Goal: Task Accomplishment & Management: Manage account settings

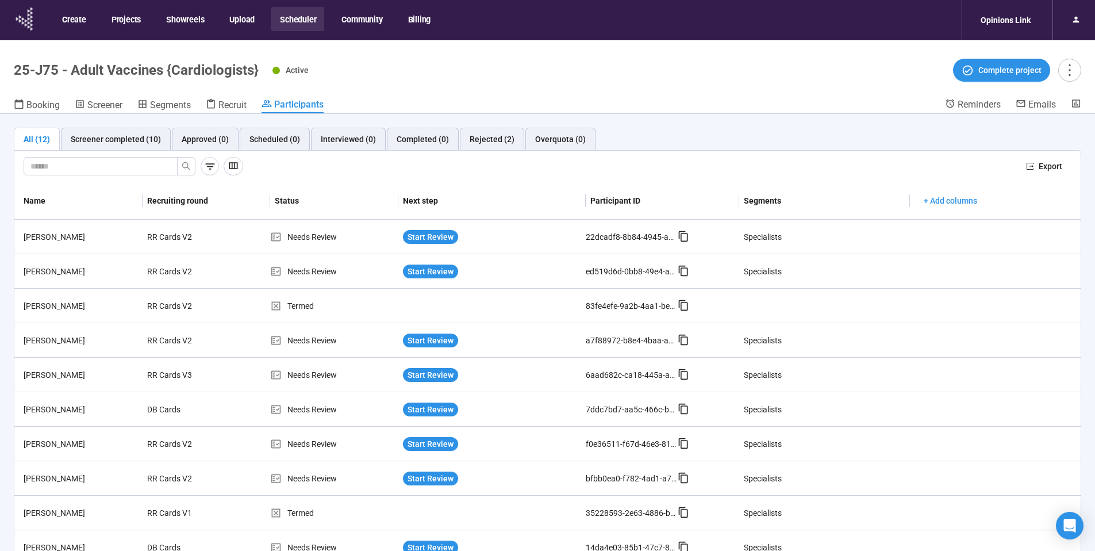
click at [32, 17] on icon at bounding box center [31, 17] width 2 height 3
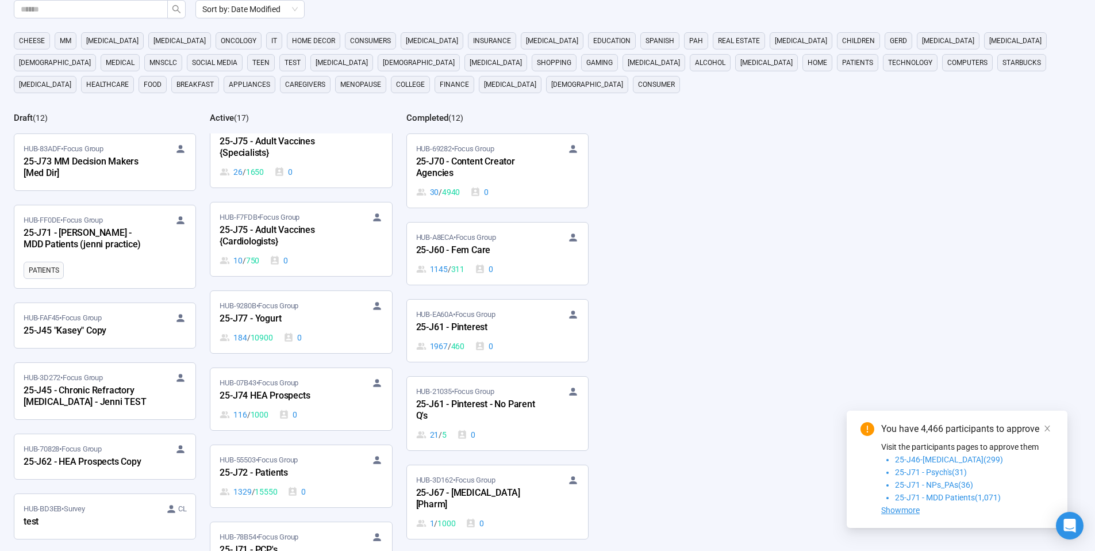
scroll to position [566, 0]
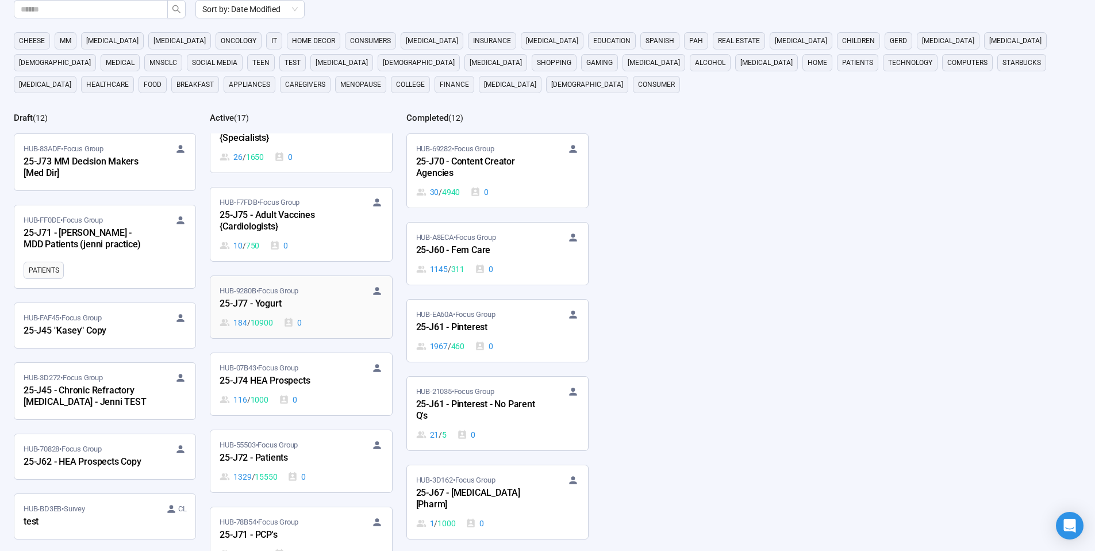
click at [275, 295] on span "HUB-9280B • Focus Group" at bounding box center [259, 291] width 79 height 12
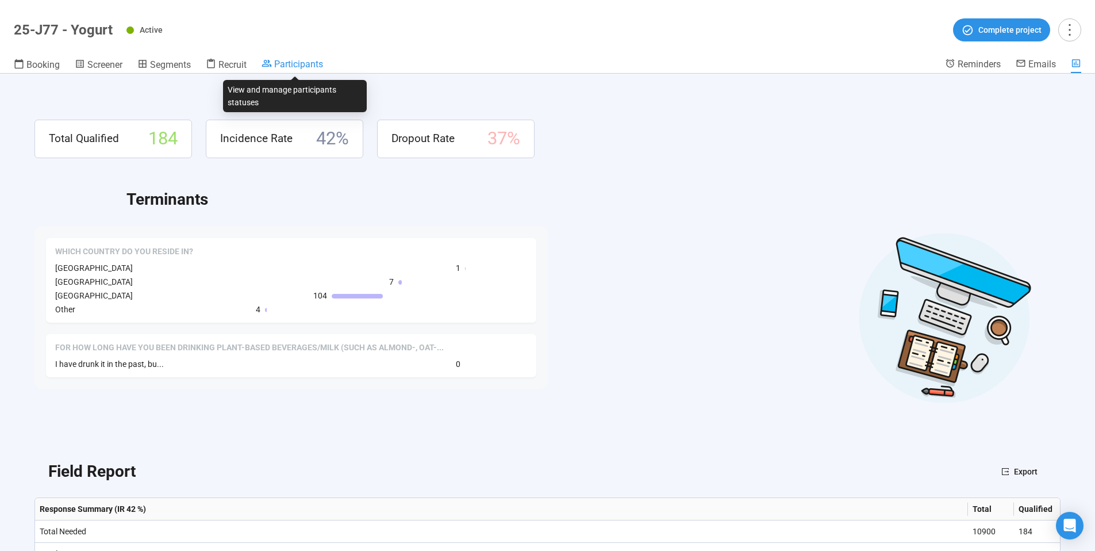
click at [292, 67] on span "Participants" at bounding box center [298, 64] width 49 height 11
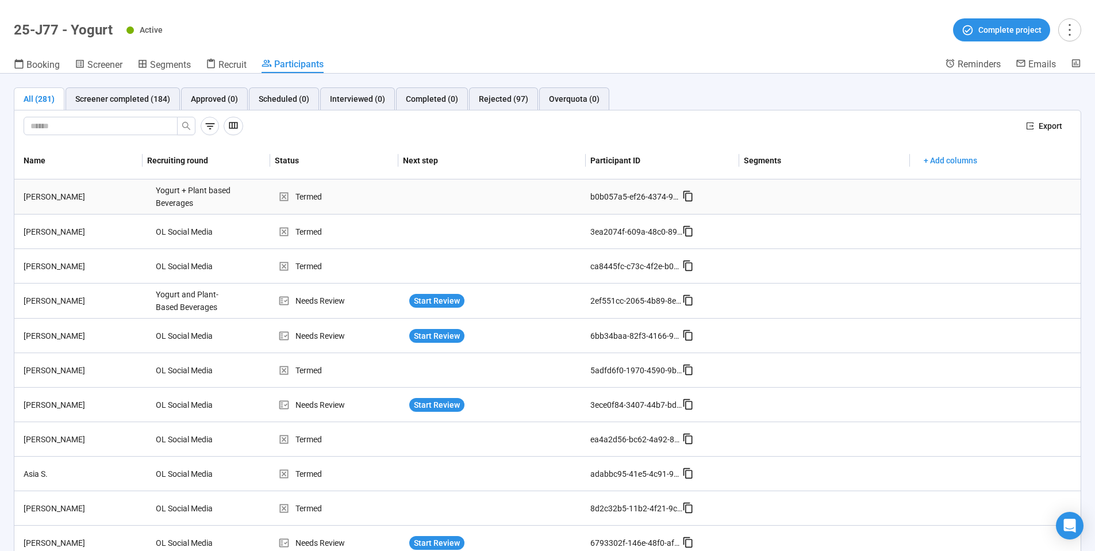
click at [37, 194] on div "David T." at bounding box center [85, 196] width 132 height 13
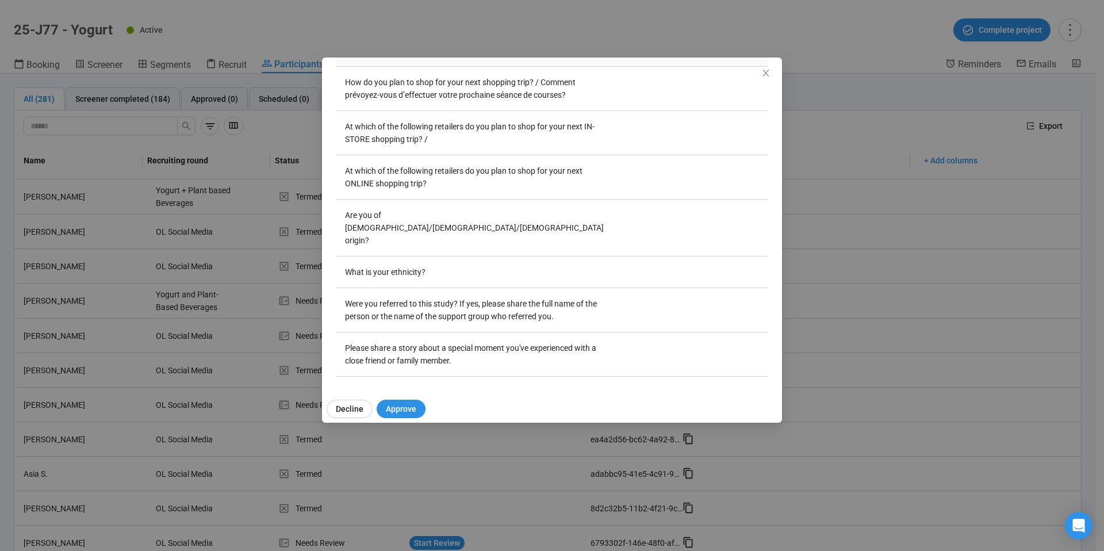
scroll to position [2838, 0]
click at [348, 409] on span "Decline" at bounding box center [350, 409] width 28 height 13
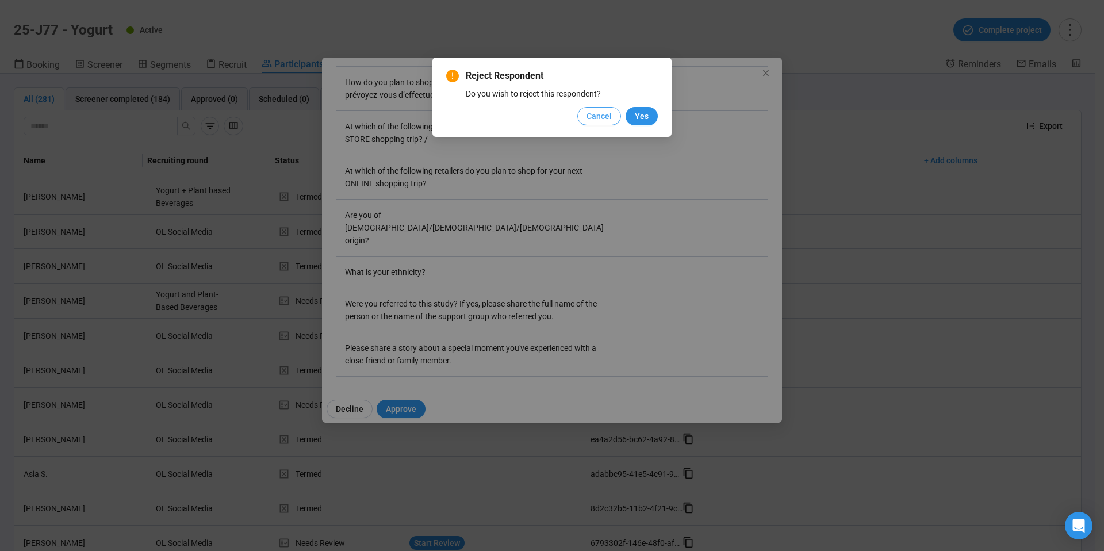
click at [602, 114] on span "Cancel" at bounding box center [599, 116] width 25 height 13
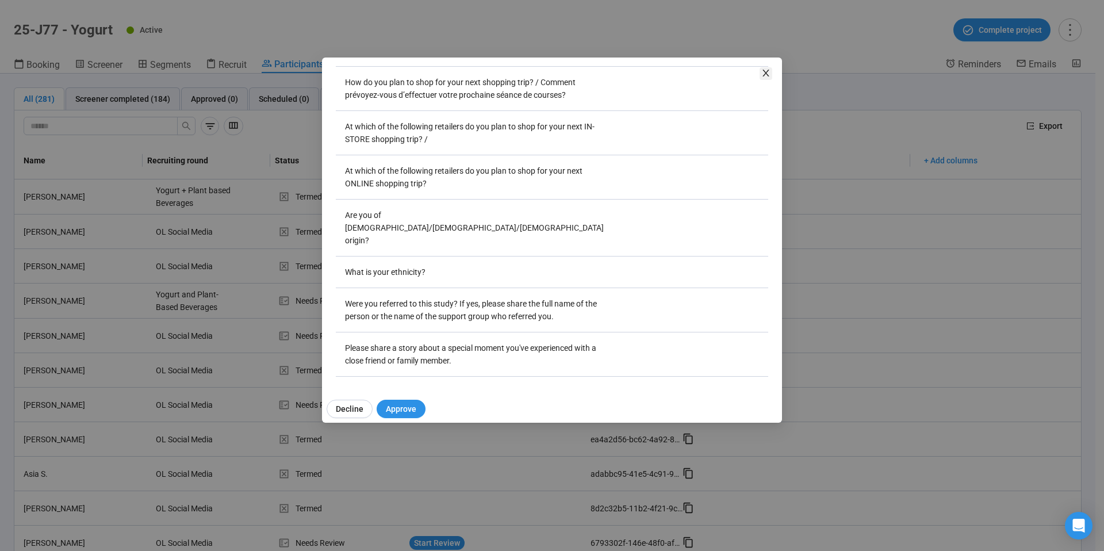
click at [768, 71] on icon "close" at bounding box center [765, 73] width 6 height 7
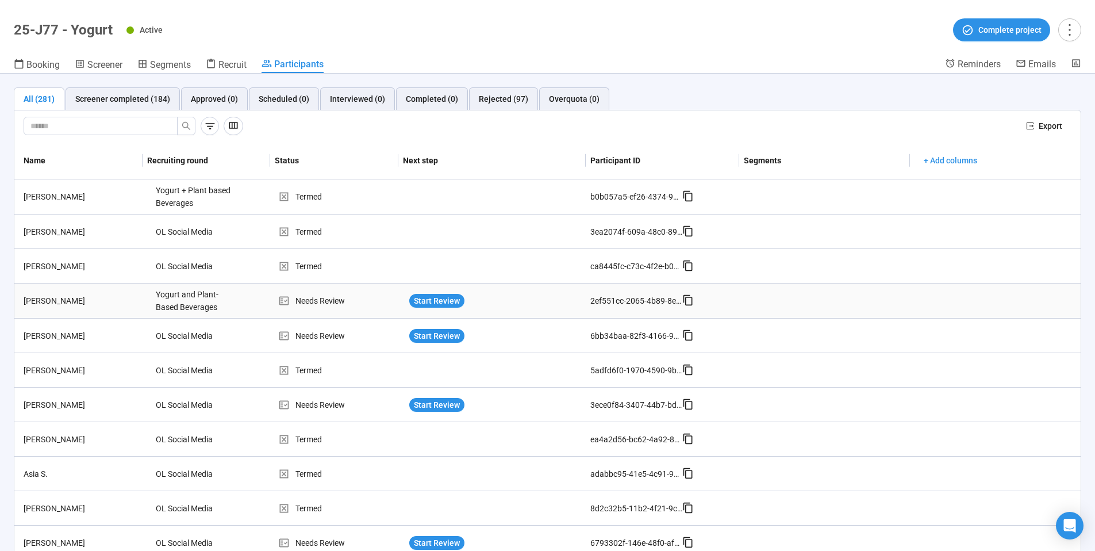
click at [58, 300] on div "Julia Kondratieva" at bounding box center [85, 300] width 132 height 13
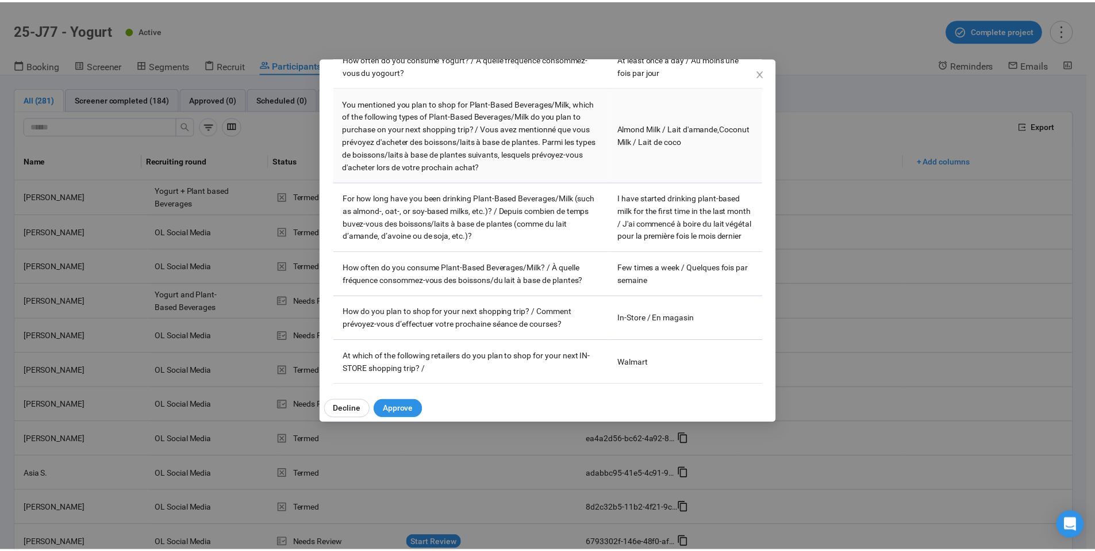
scroll to position [3765, 0]
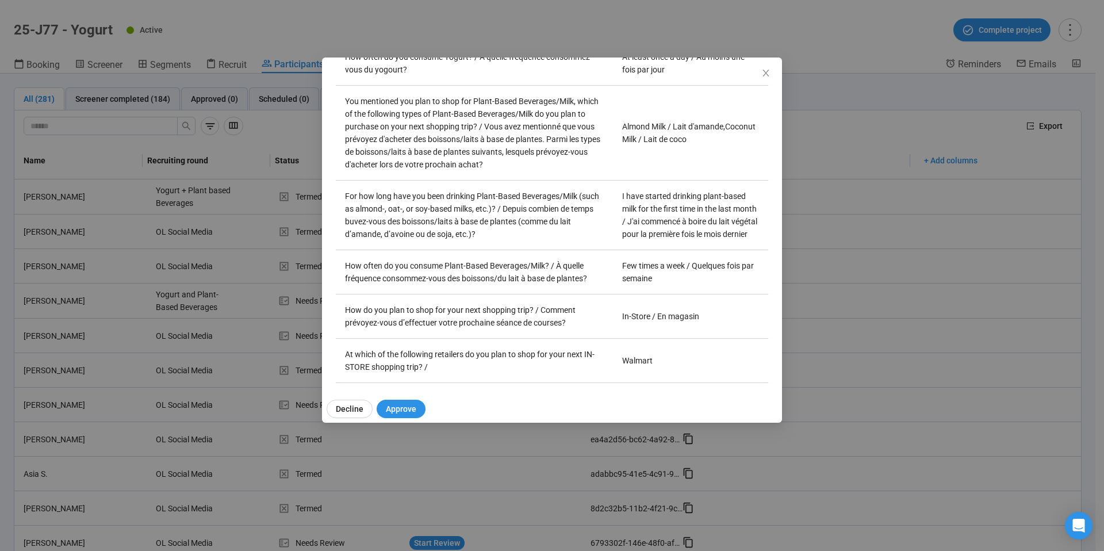
click at [765, 75] on icon "close" at bounding box center [765, 72] width 9 height 9
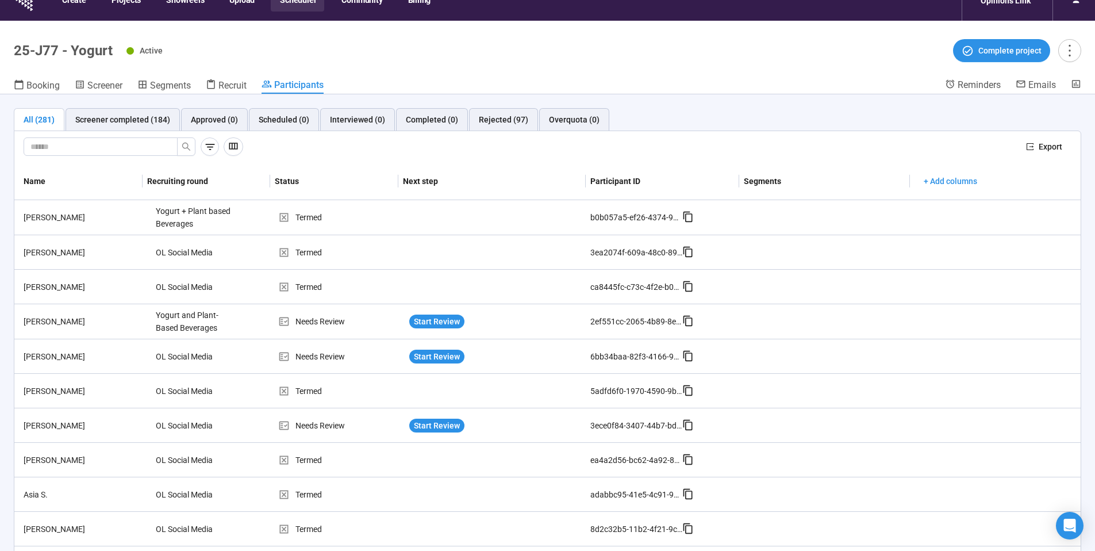
scroll to position [0, 0]
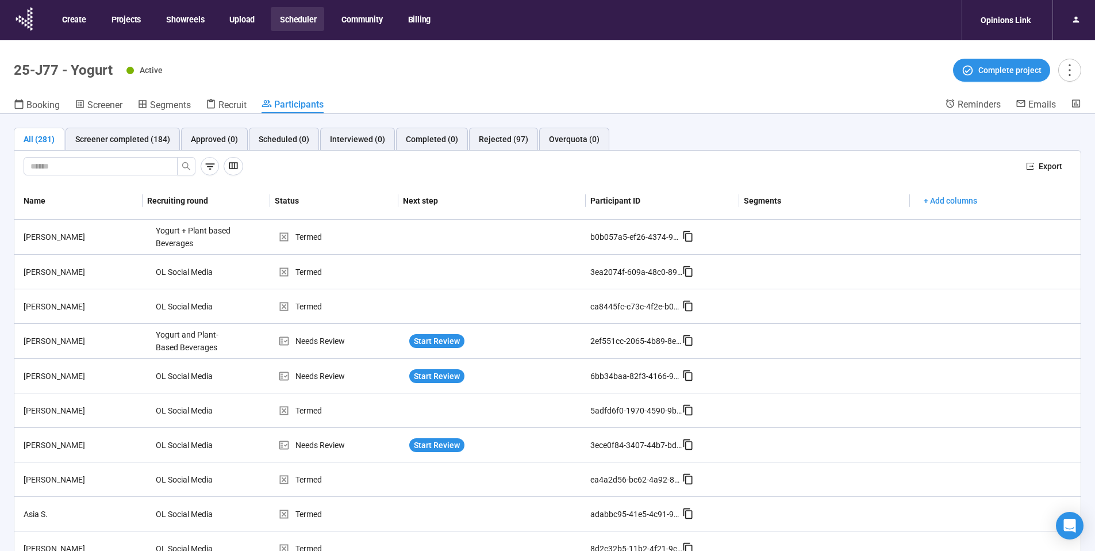
click at [179, 56] on header "25-J77 - Yogurt Active Complete project Booking Screener Segments Recruit Parti…" at bounding box center [547, 77] width 1095 height 74
click at [28, 20] on icon at bounding box center [29, 18] width 2 height 3
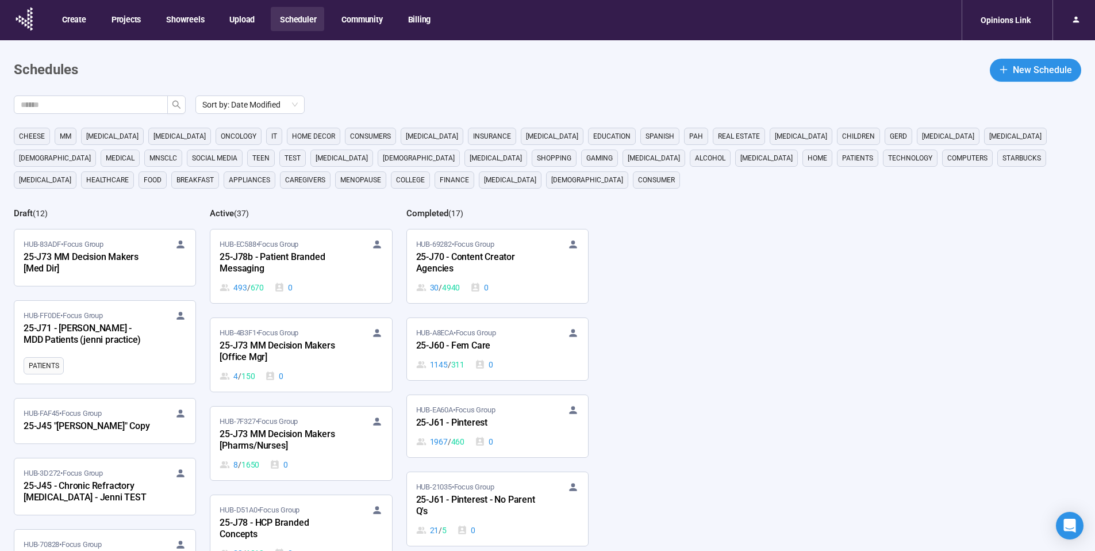
click at [128, 206] on div "Sort by: Date Modified cheese MM cancer Parkinsons oncology it home decor consu…" at bounding box center [555, 370] width 1082 height 551
click at [67, 22] on button "Create" at bounding box center [73, 19] width 41 height 24
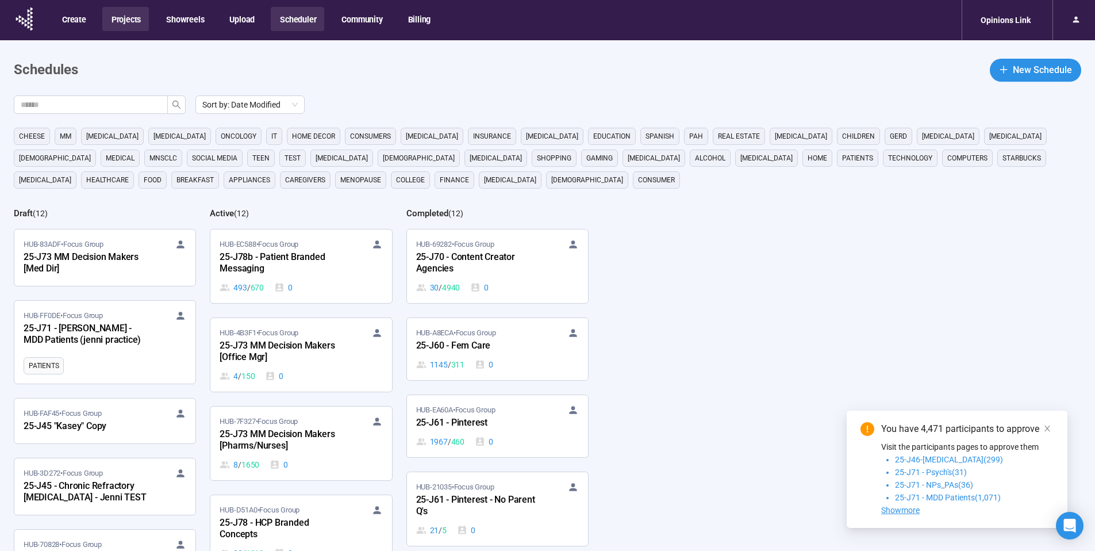
click at [130, 20] on button "Projects" at bounding box center [125, 19] width 47 height 24
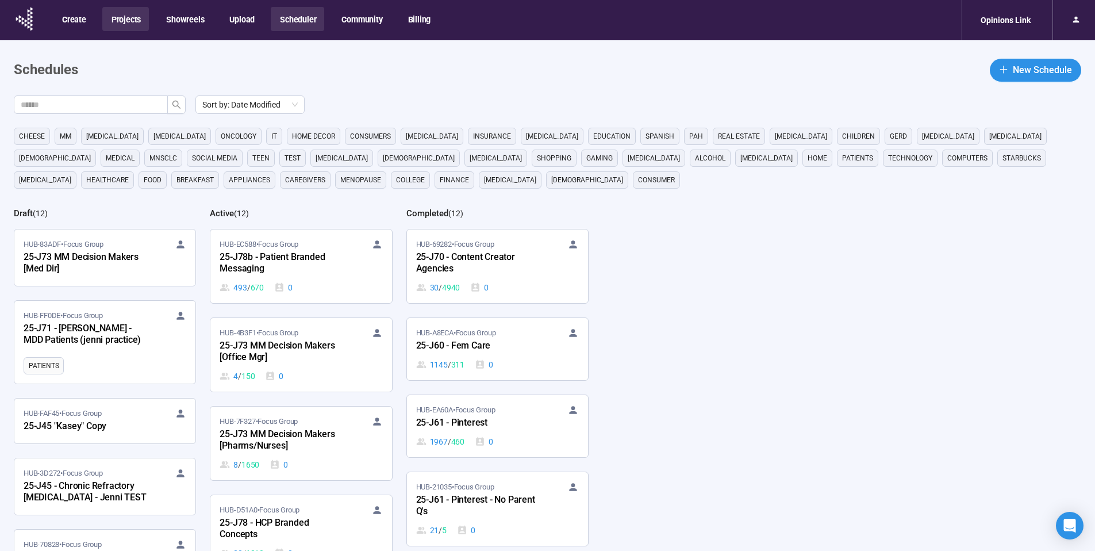
click at [126, 22] on button "Projects" at bounding box center [125, 19] width 47 height 24
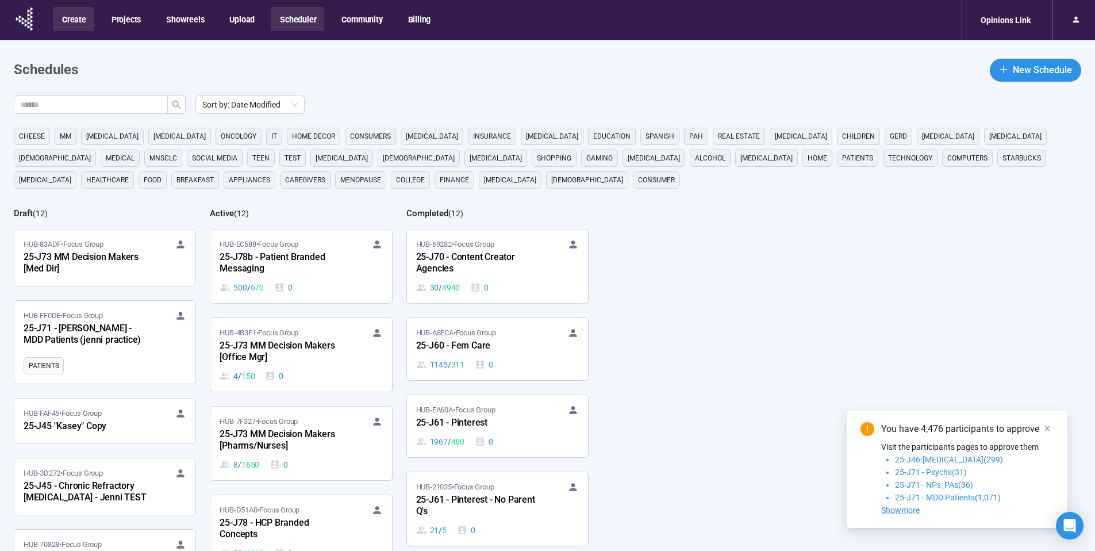
click at [78, 22] on button "Create" at bounding box center [73, 19] width 41 height 24
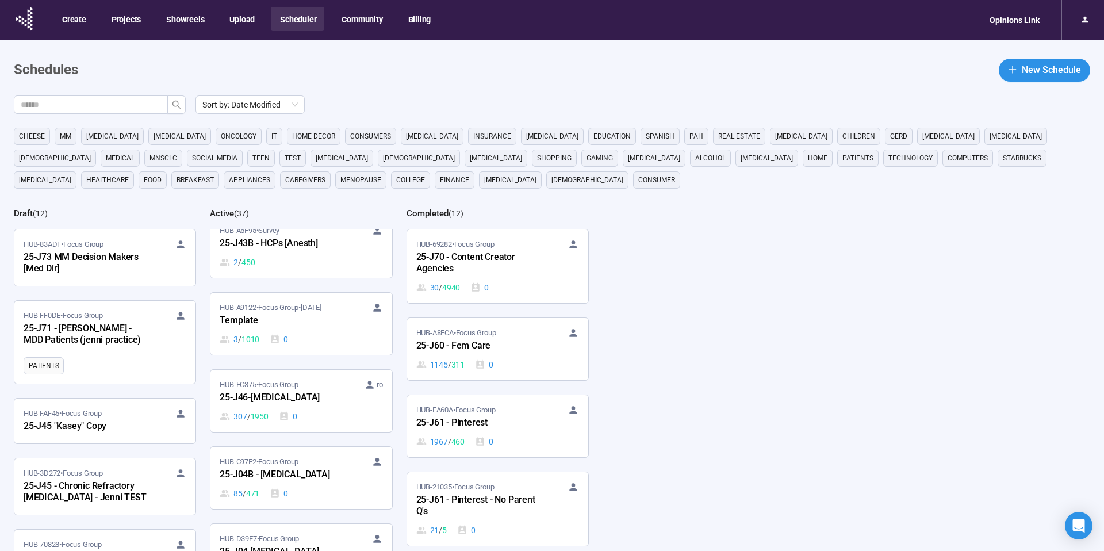
scroll to position [2321, 0]
